Goal: Task Accomplishment & Management: Complete application form

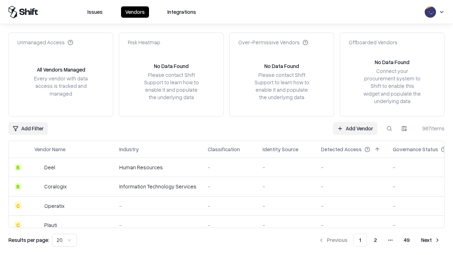
click at [355, 128] on link "Add Vendor" at bounding box center [355, 128] width 44 height 13
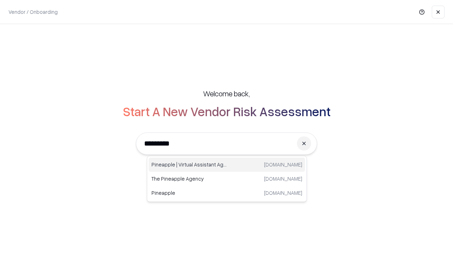
click at [227, 164] on div "Pineapple | Virtual Assistant Agency trypineapple.com" at bounding box center [226, 164] width 156 height 14
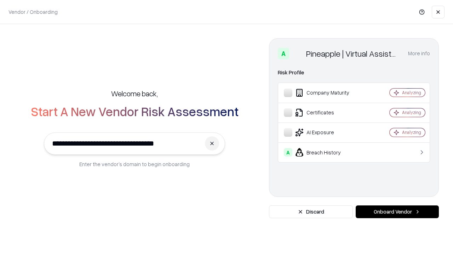
type input "**********"
click at [397, 211] on button "Onboard Vendor" at bounding box center [396, 211] width 83 height 13
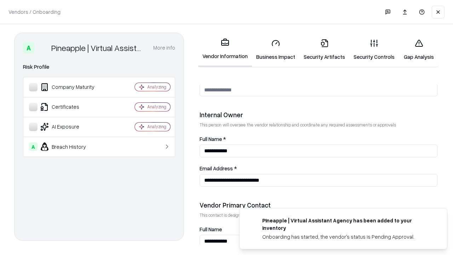
scroll to position [366, 0]
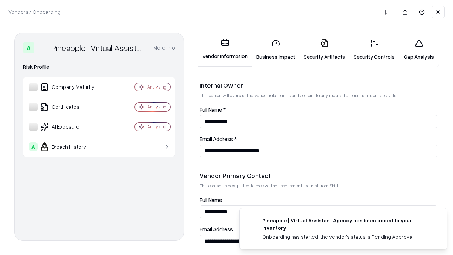
click at [275, 49] on link "Business Impact" at bounding box center [275, 49] width 47 height 33
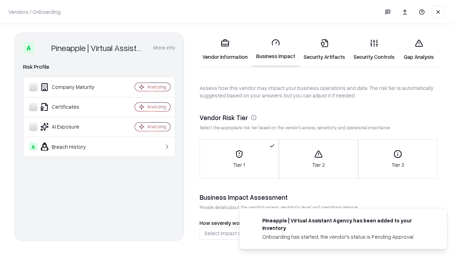
click at [324, 49] on link "Security Artifacts" at bounding box center [324, 49] width 50 height 33
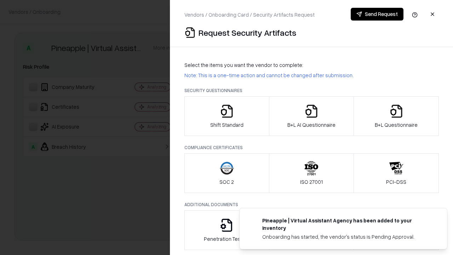
click at [226, 116] on icon "button" at bounding box center [227, 111] width 14 height 14
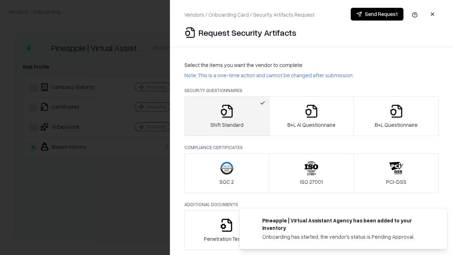
click at [377, 14] on button "Send Request" at bounding box center [376, 14] width 53 height 13
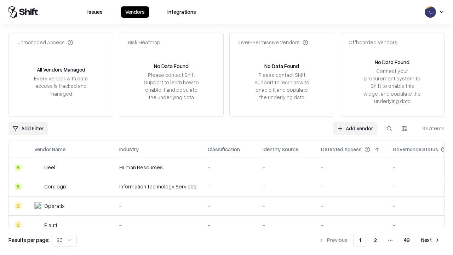
click at [389, 128] on button at bounding box center [389, 128] width 13 height 13
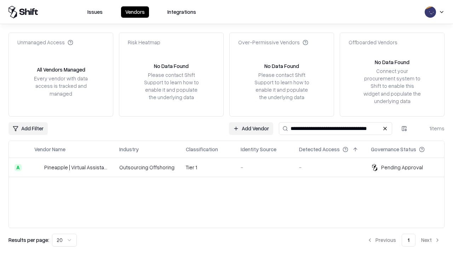
type input "**********"
click at [230, 167] on td "Tier 1" at bounding box center [207, 167] width 55 height 19
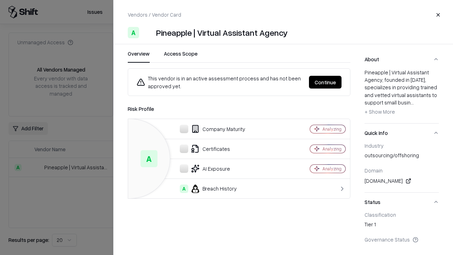
click at [325, 82] on button "Continue" at bounding box center [325, 82] width 33 height 13
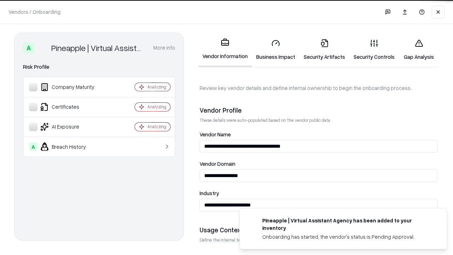
click at [324, 49] on link "Security Artifacts" at bounding box center [324, 49] width 50 height 33
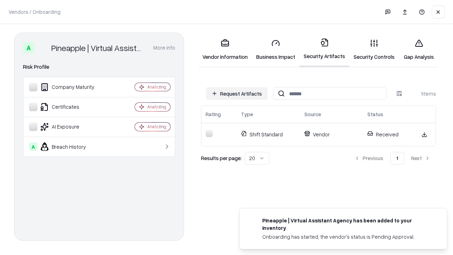
click at [374, 49] on link "Security Controls" at bounding box center [373, 49] width 49 height 33
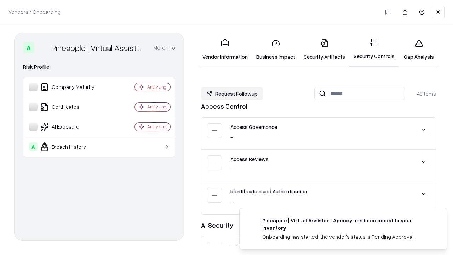
click at [232, 93] on button "Request Followup" at bounding box center [232, 93] width 62 height 13
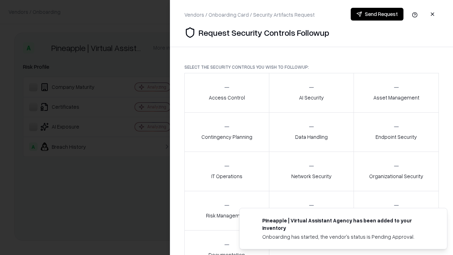
click at [226, 93] on div "Access Control" at bounding box center [227, 92] width 36 height 17
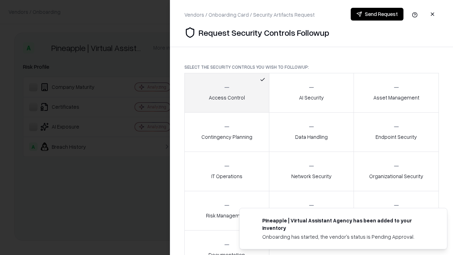
click at [377, 14] on button "Send Request" at bounding box center [376, 14] width 53 height 13
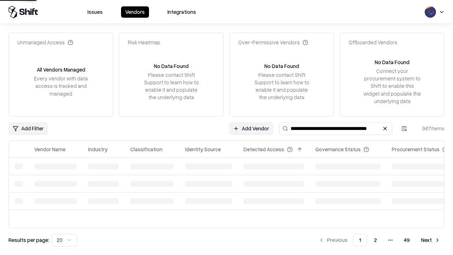
type input "**********"
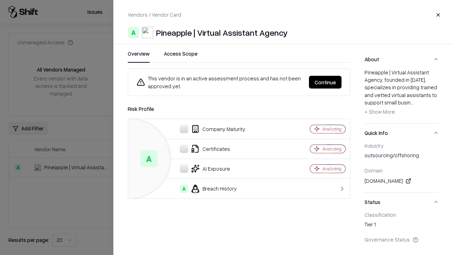
click at [325, 82] on button "Continue" at bounding box center [325, 82] width 33 height 13
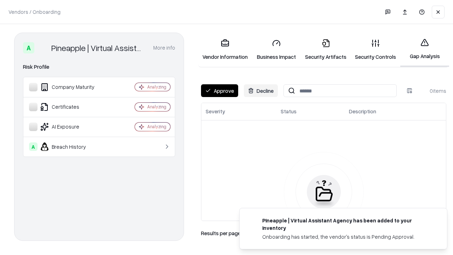
click at [219, 91] on button "Approve" at bounding box center [219, 90] width 37 height 13
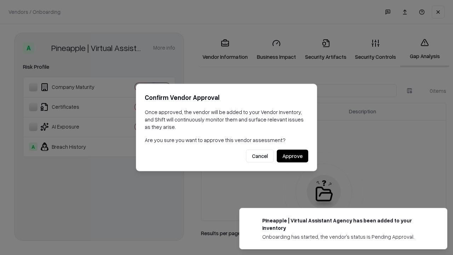
click at [292, 156] on button "Approve" at bounding box center [291, 156] width 31 height 13
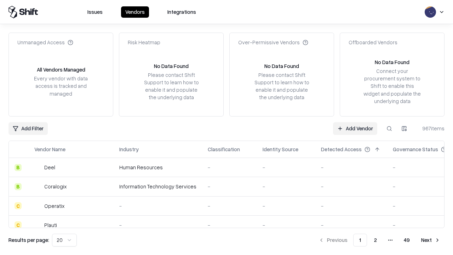
type input "**********"
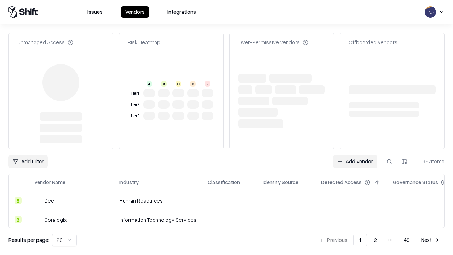
click at [355, 155] on link "Add Vendor" at bounding box center [355, 161] width 44 height 13
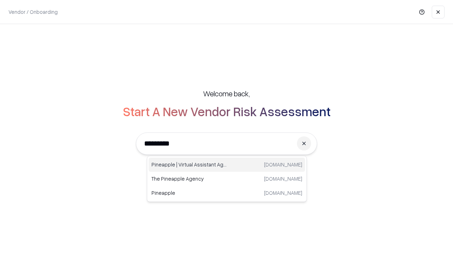
click at [227, 164] on div "Pineapple | Virtual Assistant Agency trypineapple.com" at bounding box center [226, 164] width 156 height 14
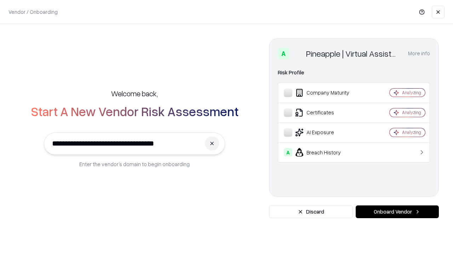
type input "**********"
click at [397, 211] on button "Onboard Vendor" at bounding box center [396, 211] width 83 height 13
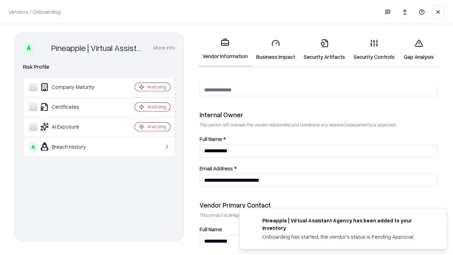
scroll to position [366, 0]
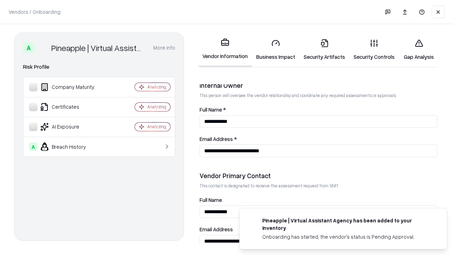
click at [418, 49] on link "Gap Analysis" at bounding box center [418, 49] width 40 height 33
